Goal: Task Accomplishment & Management: Use online tool/utility

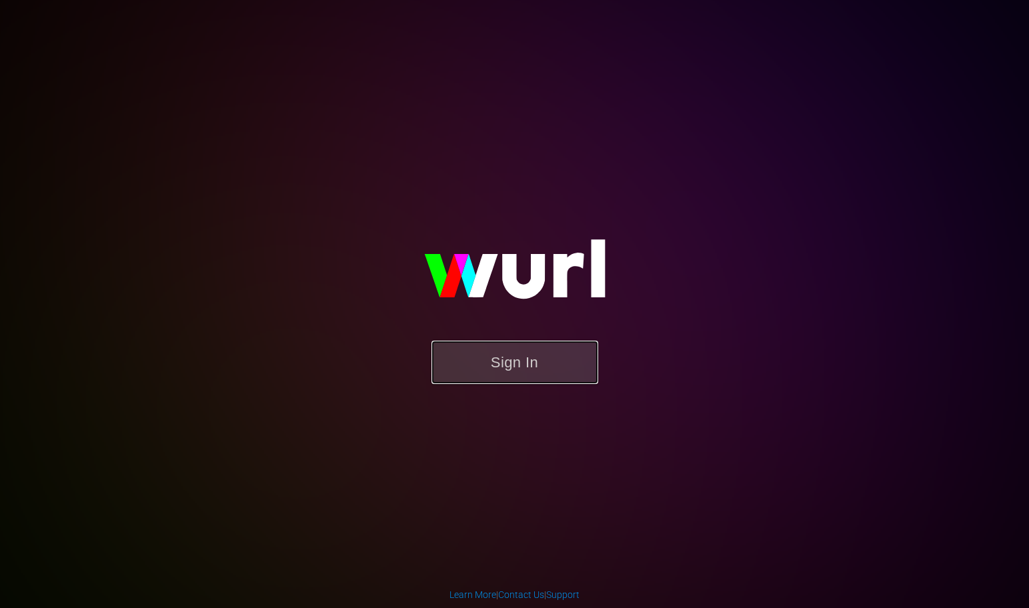
click at [497, 367] on button "Sign In" at bounding box center [514, 362] width 167 height 43
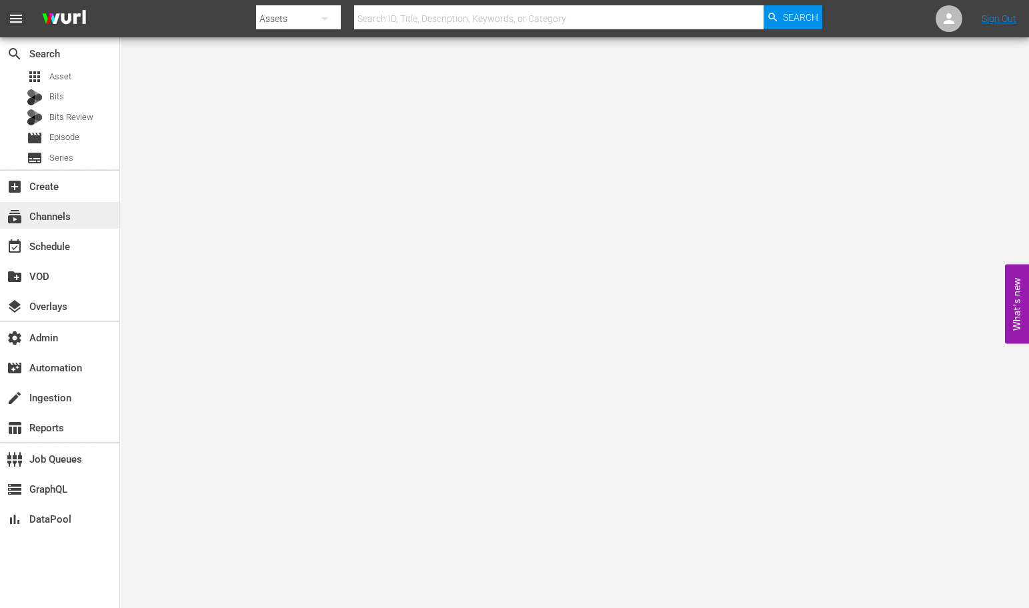
click at [69, 217] on div "subscriptions Channels" at bounding box center [37, 215] width 75 height 12
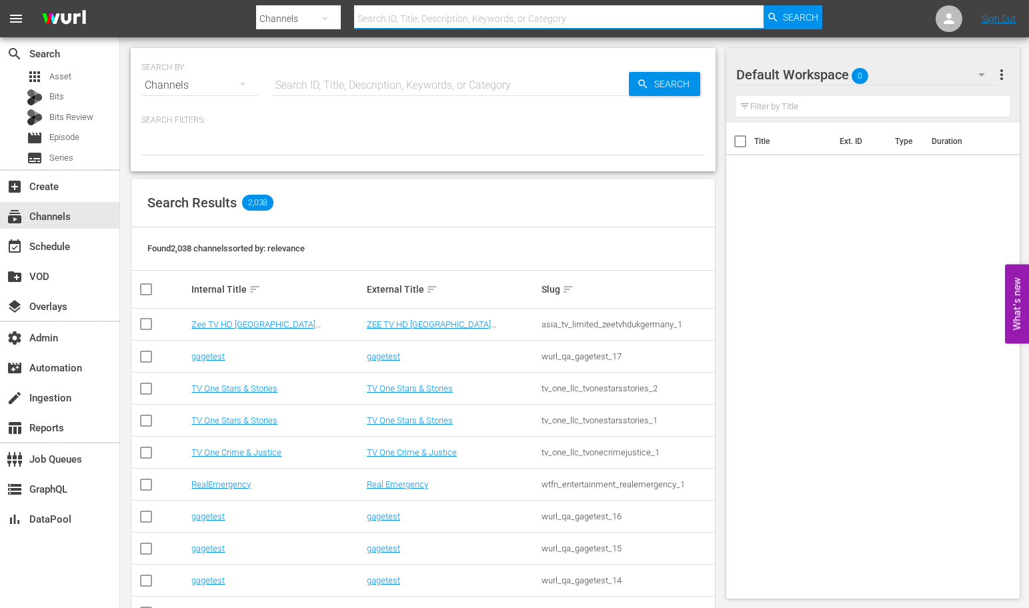
click at [373, 21] on input "text" at bounding box center [558, 19] width 409 height 32
type input "tvby"
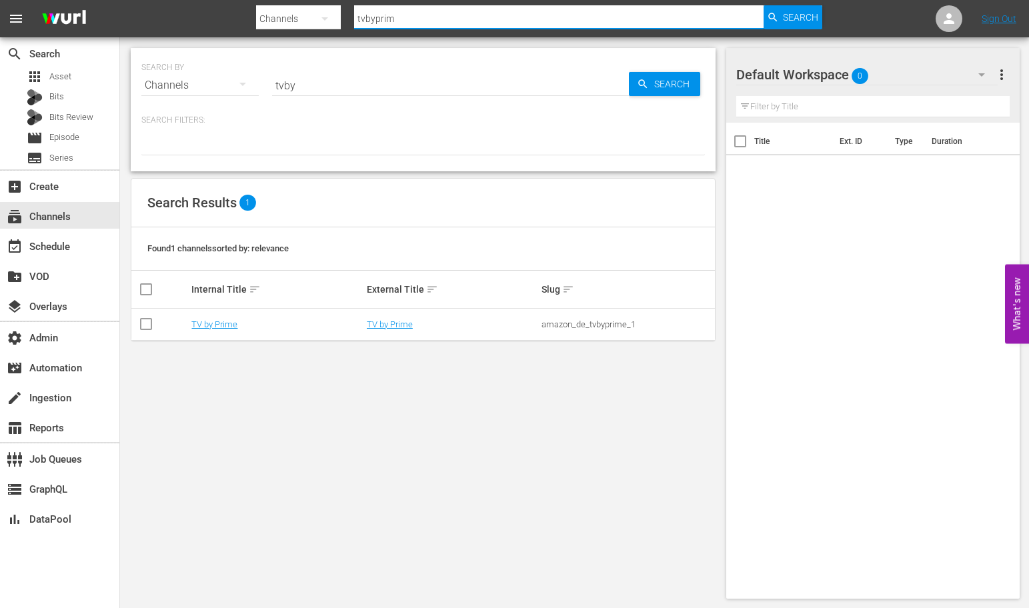
type input "tvbyprime"
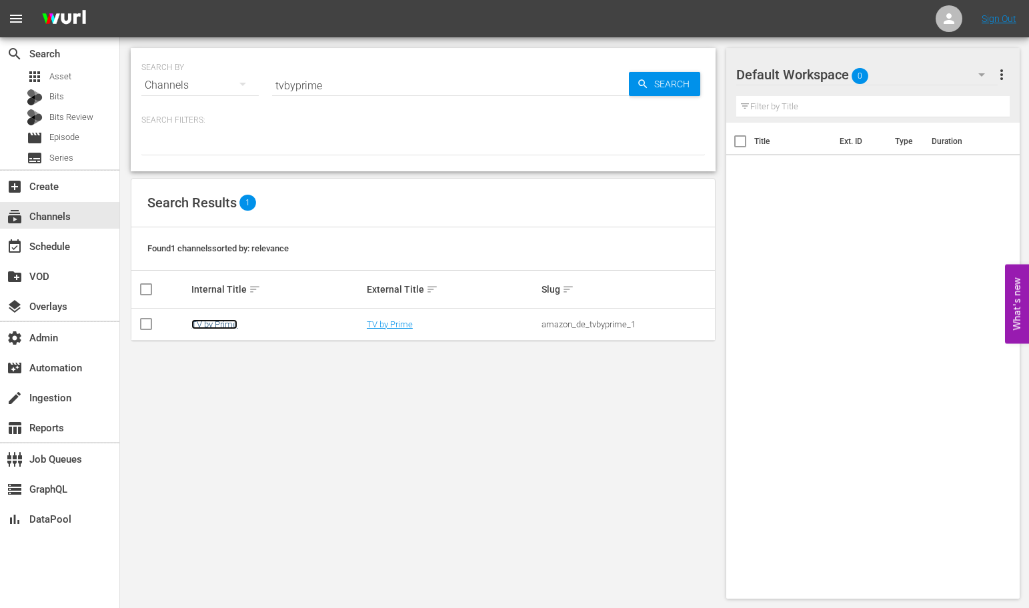
click at [217, 325] on link "TV by Prime" at bounding box center [214, 324] width 46 height 10
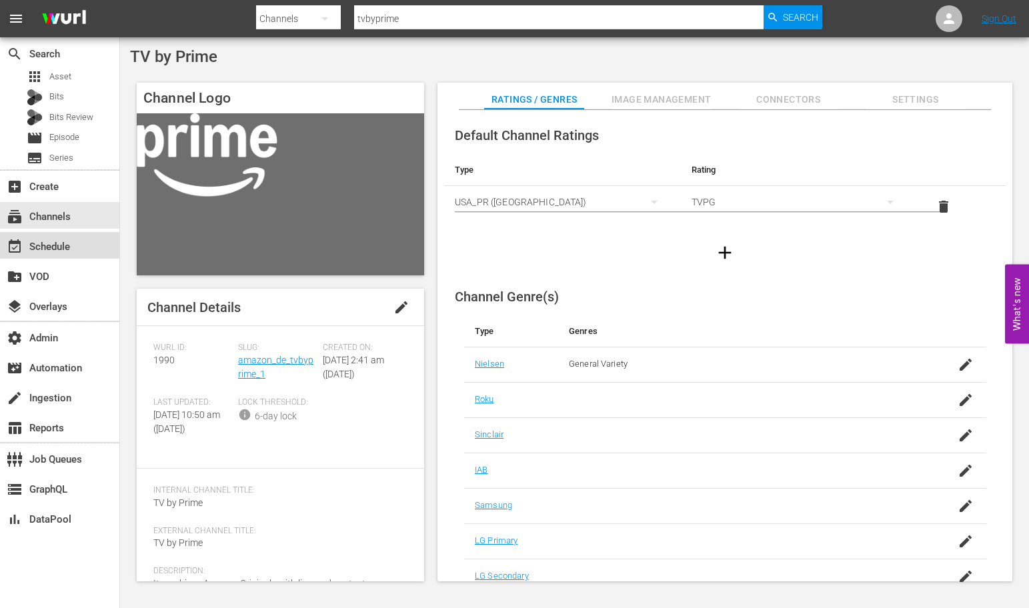
click at [48, 246] on div "event_available Schedule" at bounding box center [37, 245] width 75 height 12
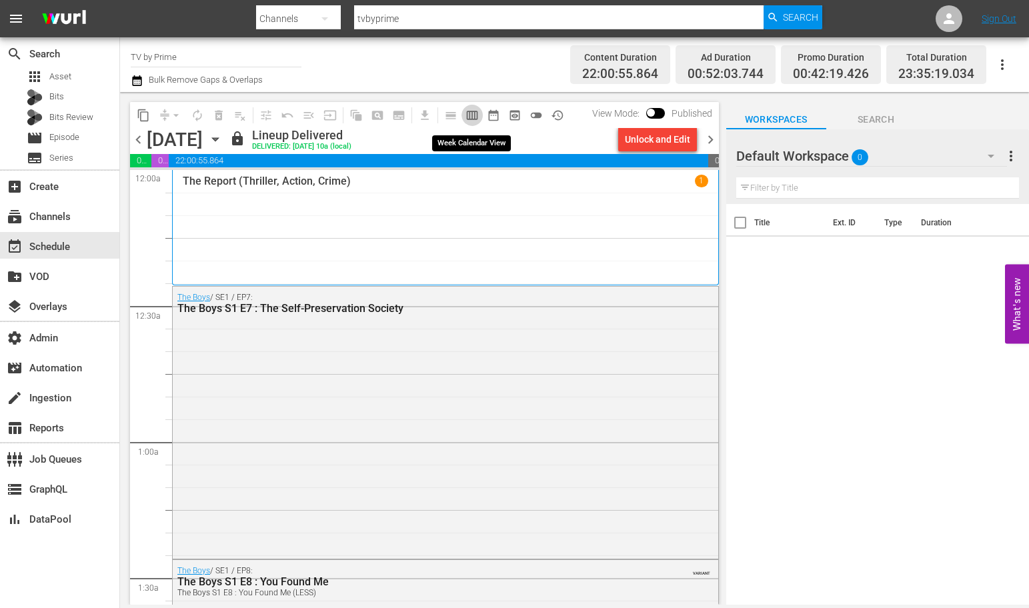
click at [475, 114] on span "calendar_view_week_outlined" at bounding box center [471, 115] width 13 height 13
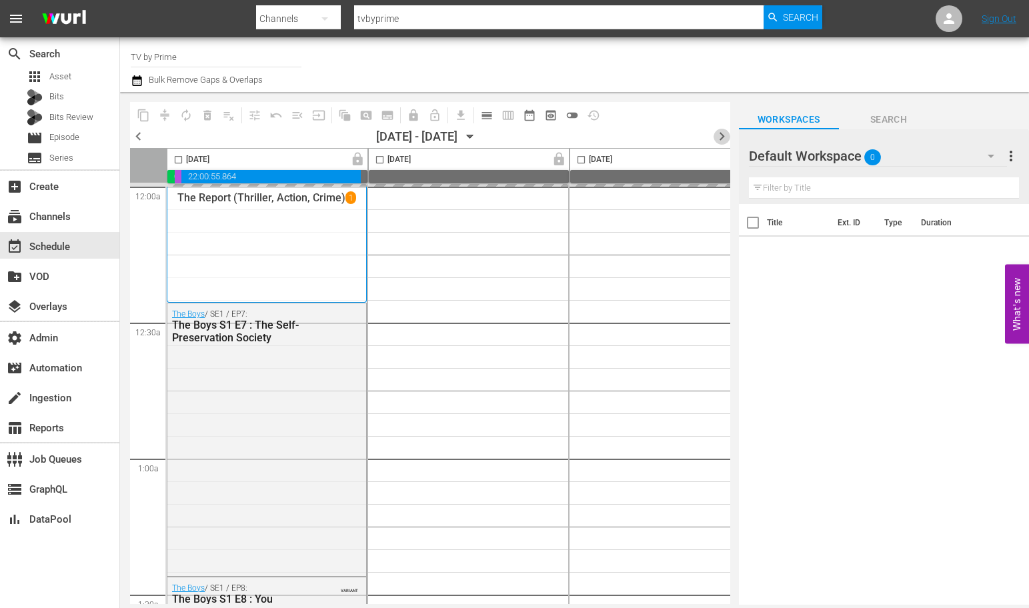
click at [721, 133] on span "chevron_right" at bounding box center [721, 136] width 17 height 17
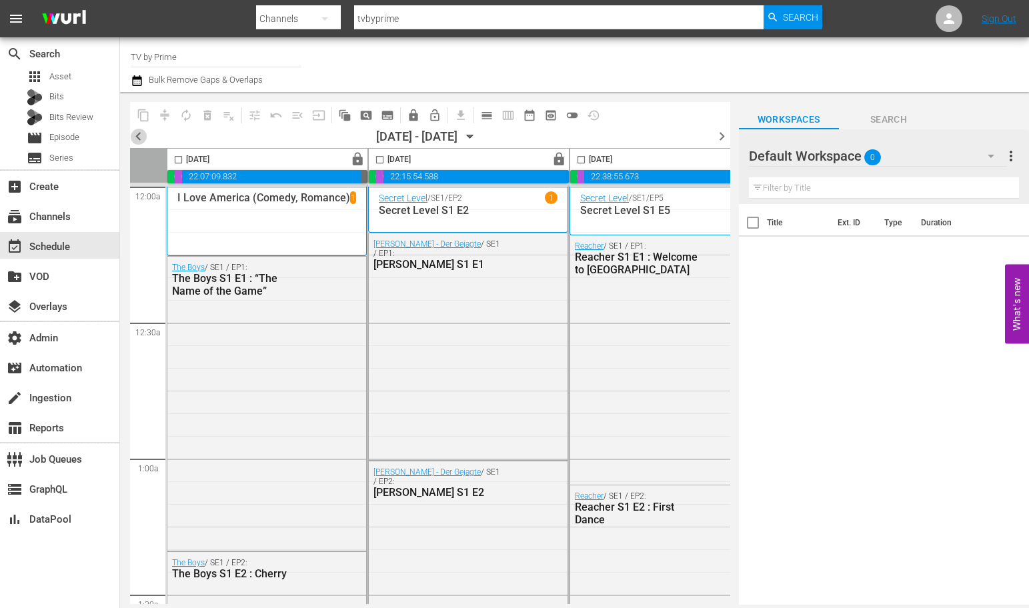
click at [139, 134] on span "chevron_left" at bounding box center [138, 136] width 17 height 17
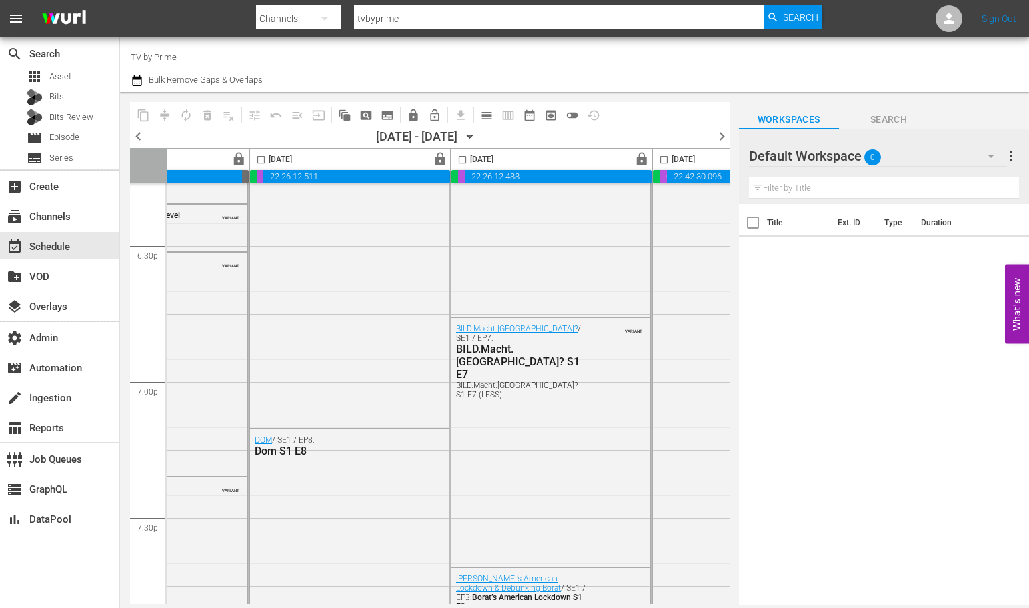
scroll to position [5021, 119]
